Goal: Browse casually

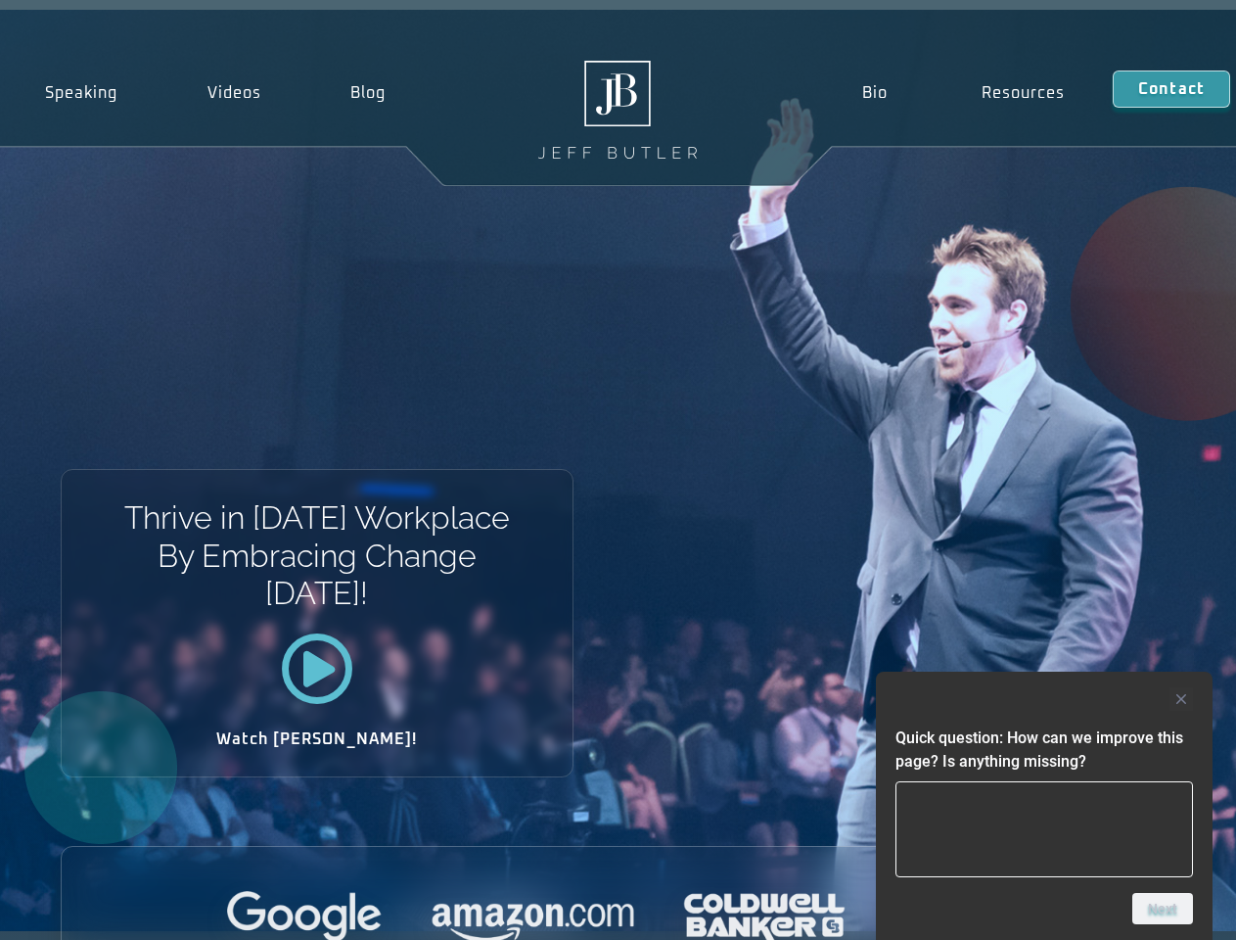
click at [618, 470] on div "Thrive in [DATE] Workplace By Embracing Change [DATE]! Watch [PERSON_NAME]!" at bounding box center [618, 470] width 1236 height 921
click at [1045, 699] on div at bounding box center [1045, 698] width 298 height 23
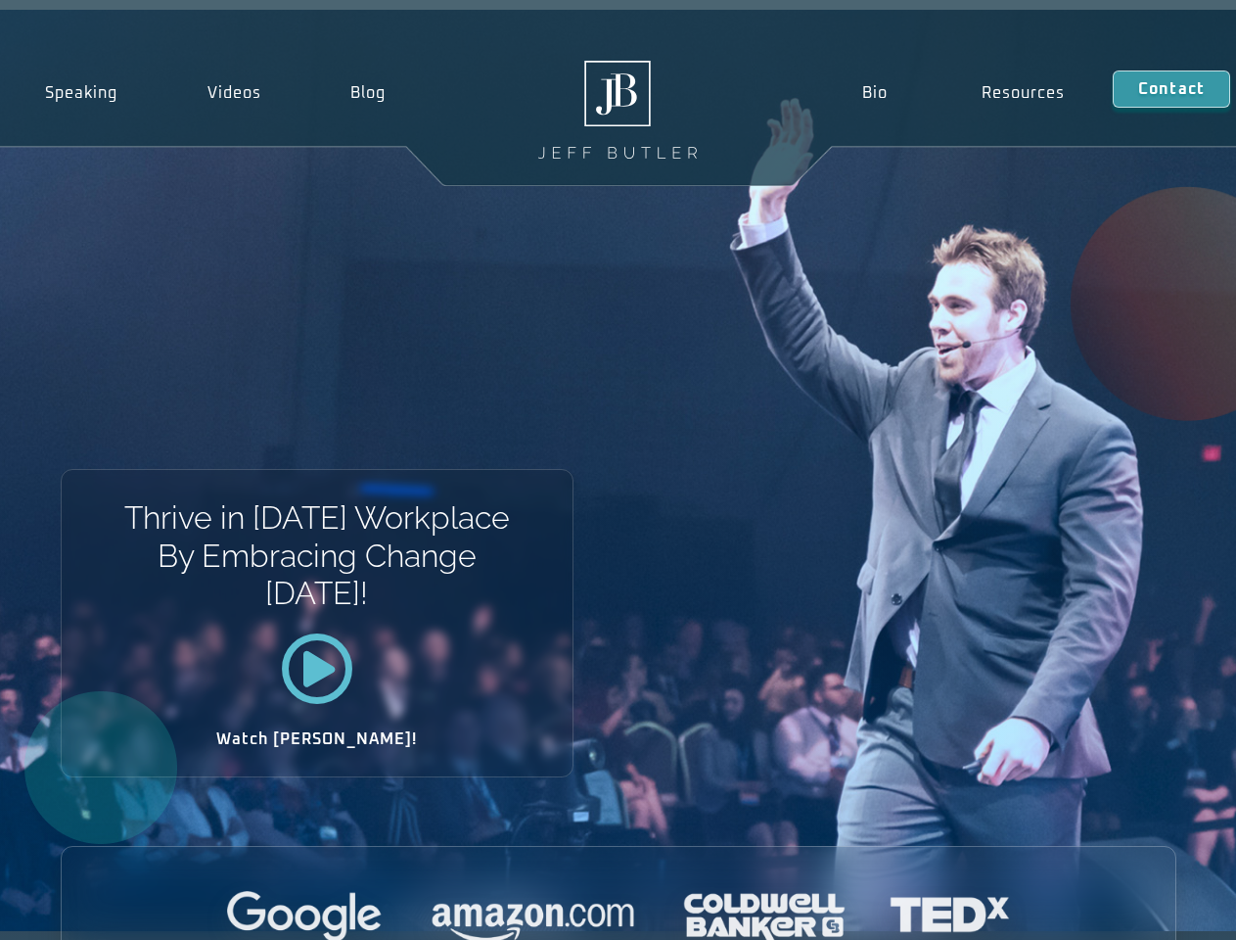
click at [1163, 909] on div at bounding box center [619, 918] width 1114 height 54
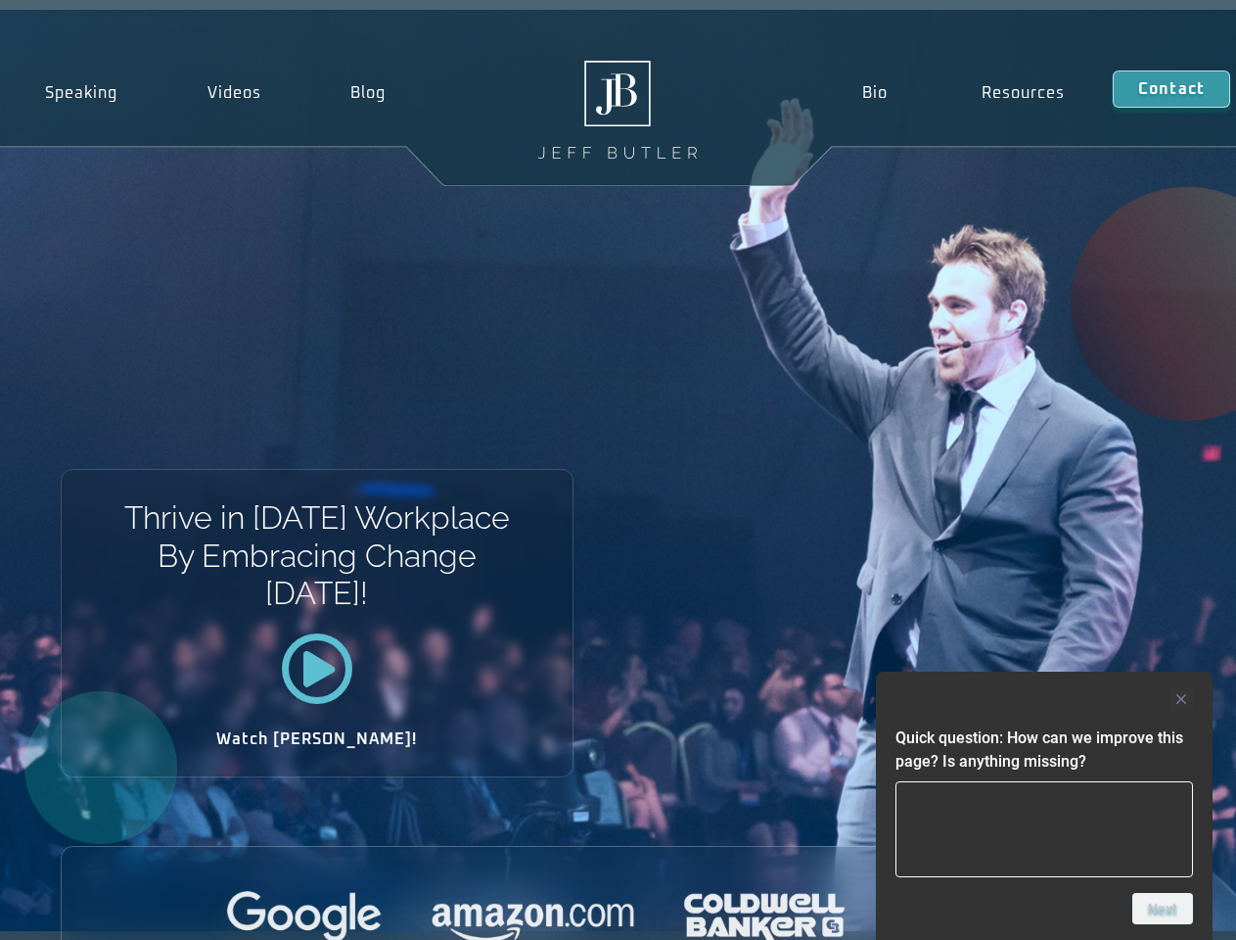
click at [1045, 699] on div at bounding box center [1045, 698] width 298 height 23
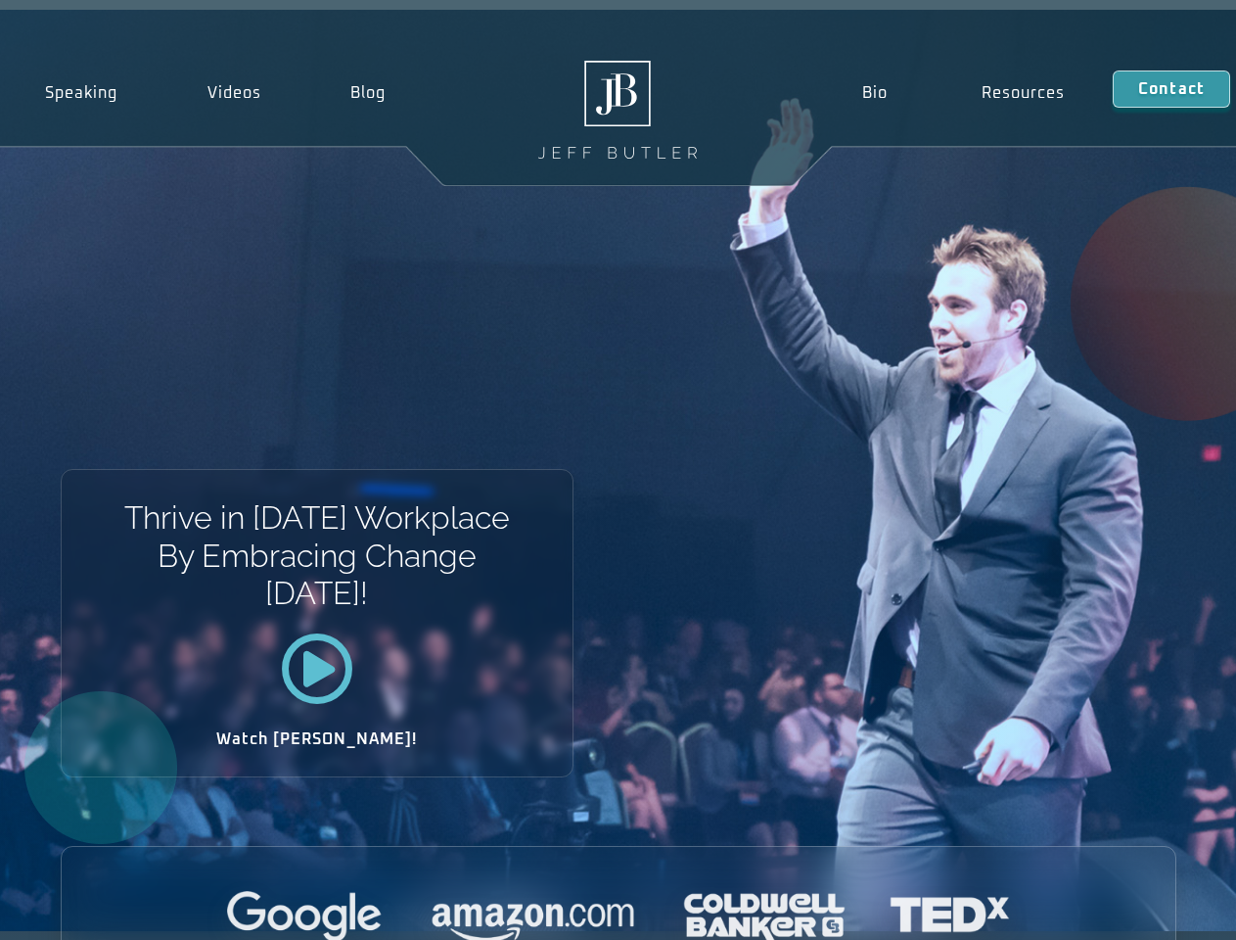
click at [1163, 909] on div at bounding box center [619, 918] width 1114 height 54
